Goal: Transaction & Acquisition: Purchase product/service

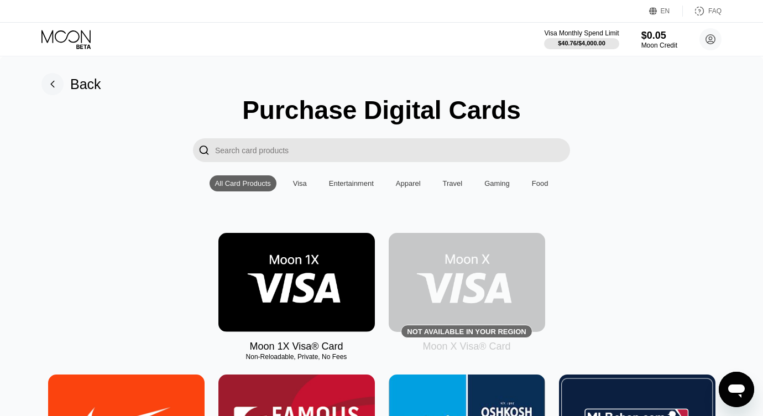
click at [295, 295] on img at bounding box center [296, 282] width 156 height 99
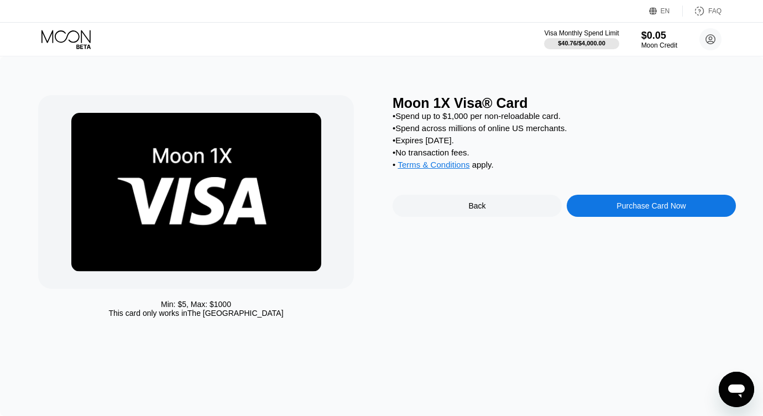
click at [646, 202] on div "Purchase Card Now" at bounding box center [651, 205] width 69 height 9
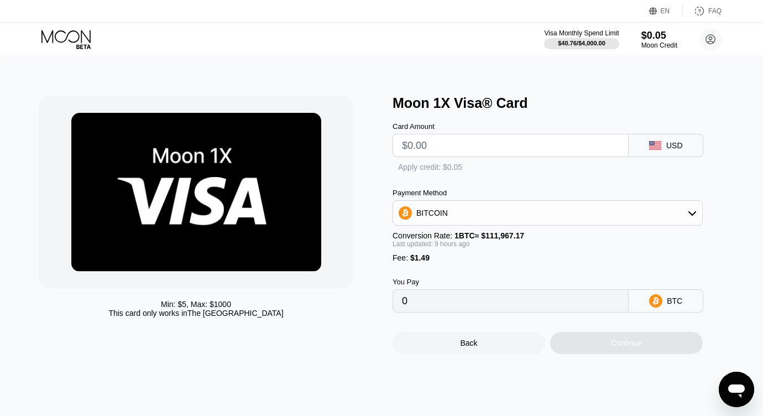
click at [475, 145] on input "text" at bounding box center [510, 145] width 217 height 22
type input "$3"
type input "0.00004035"
type input "$35"
type input "0.00032788"
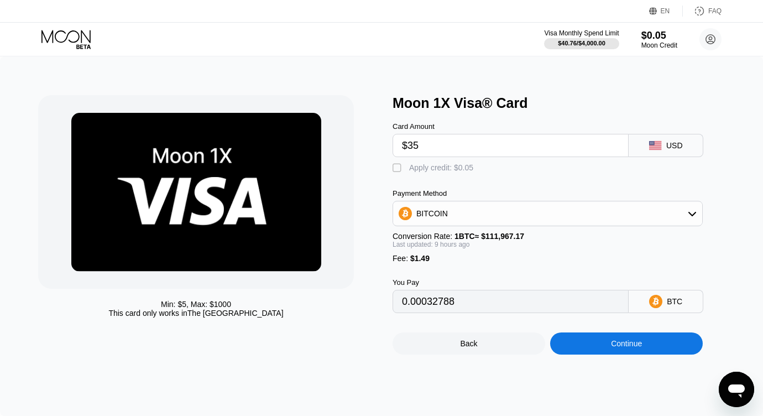
type input "$35"
click at [624, 356] on div "Min: $ 5 , Max: $ 1000 This card only works in The United States Moon 1X Visa® …" at bounding box center [381, 235] width 763 height 359
click at [612, 344] on div "Continue" at bounding box center [626, 343] width 31 height 9
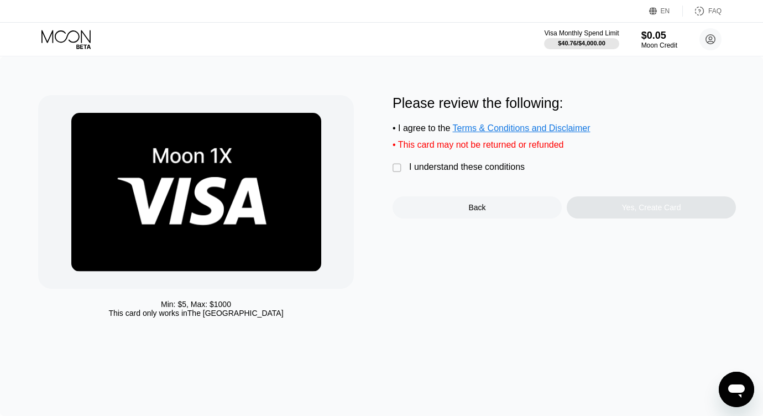
click at [395, 165] on div "" at bounding box center [398, 168] width 11 height 11
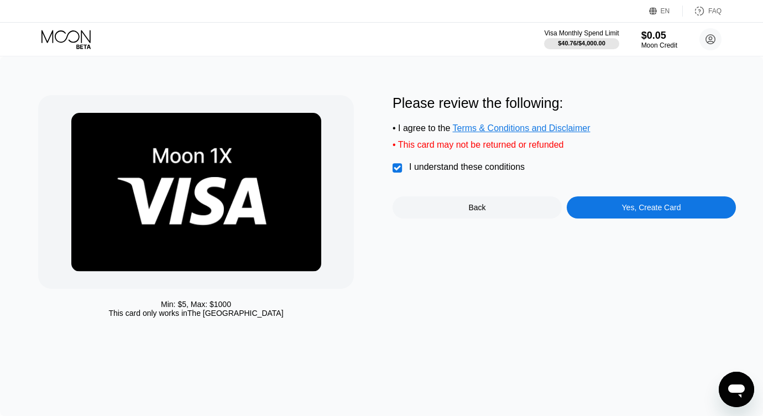
click at [617, 206] on div "Yes, Create Card" at bounding box center [651, 207] width 169 height 22
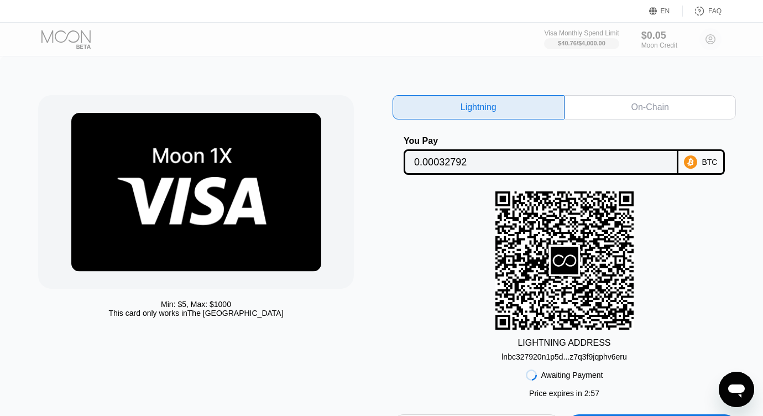
click at [624, 111] on div "On-Chain" at bounding box center [651, 107] width 172 height 24
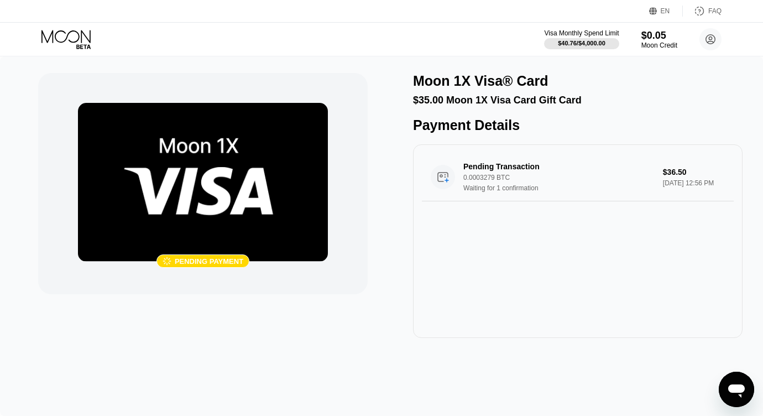
click at [586, 243] on div "Pending Transaction 0.0003279 BTC Waiting for 1 confirmation $36.50 [DATE] 12:5…" at bounding box center [578, 241] width 330 height 194
